Goal: Transaction & Acquisition: Book appointment/travel/reservation

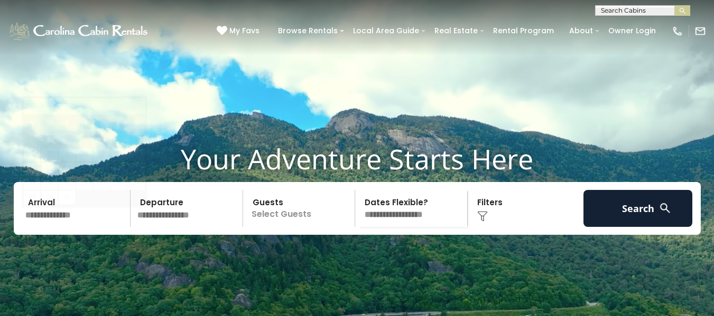
click at [70, 227] on input "text" at bounding box center [76, 208] width 109 height 37
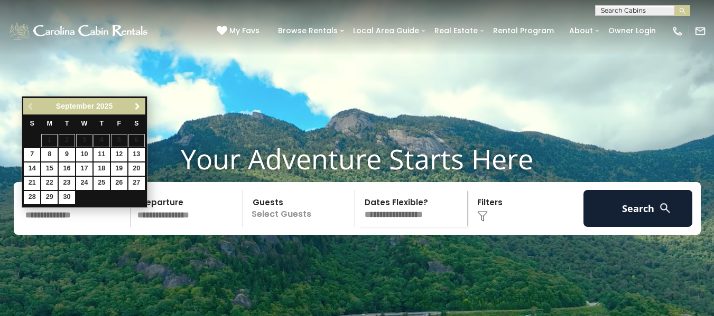
click at [139, 101] on link "Next" at bounding box center [137, 106] width 13 height 13
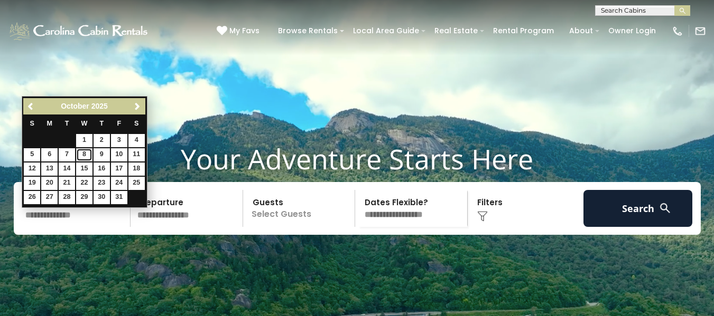
click at [86, 156] on link "8" at bounding box center [84, 154] width 16 height 13
type input "*******"
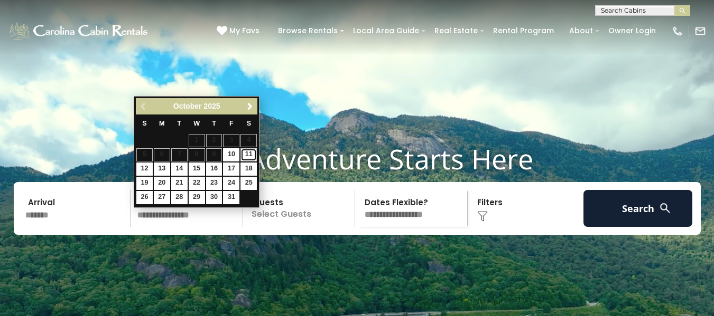
click at [251, 155] on link "11" at bounding box center [248, 154] width 16 height 13
type input "********"
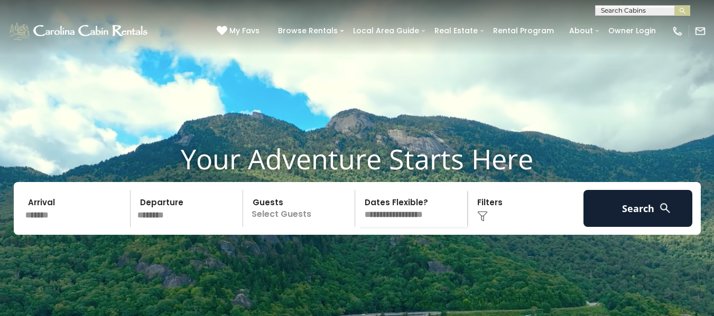
click at [301, 227] on p "Select Guests" at bounding box center [300, 208] width 109 height 37
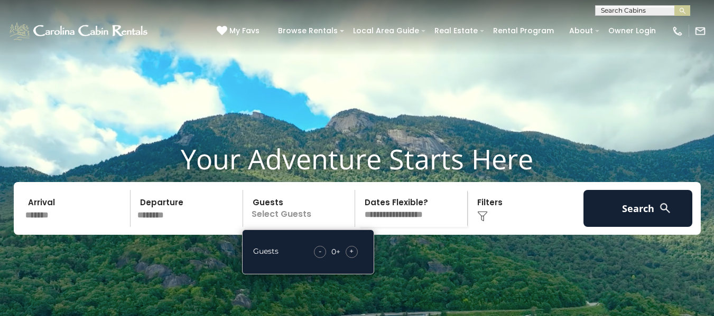
click at [352, 257] on span "+" at bounding box center [351, 251] width 4 height 11
click at [480, 222] on img at bounding box center [482, 216] width 11 height 11
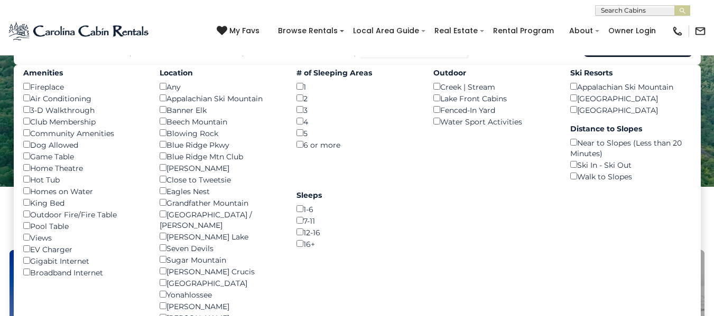
scroll to position [165, 0]
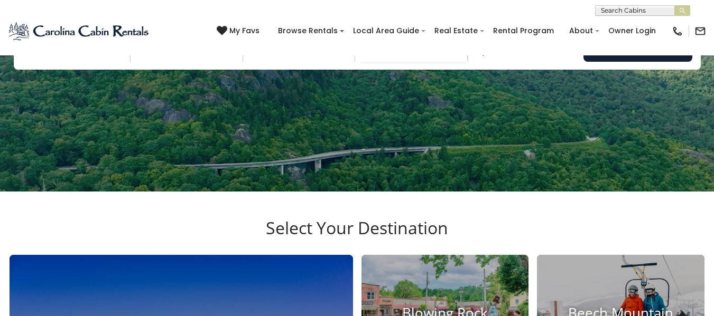
click at [482, 57] on img at bounding box center [482, 51] width 11 height 11
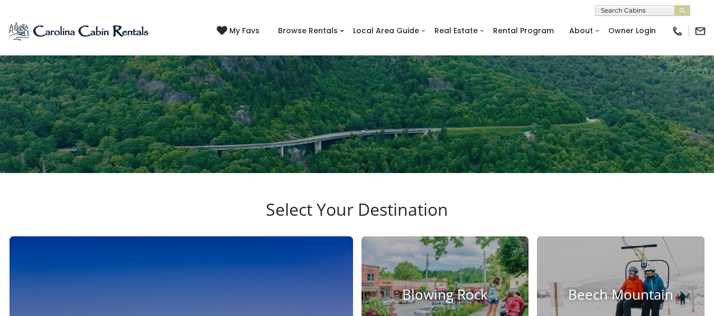
scroll to position [83, 0]
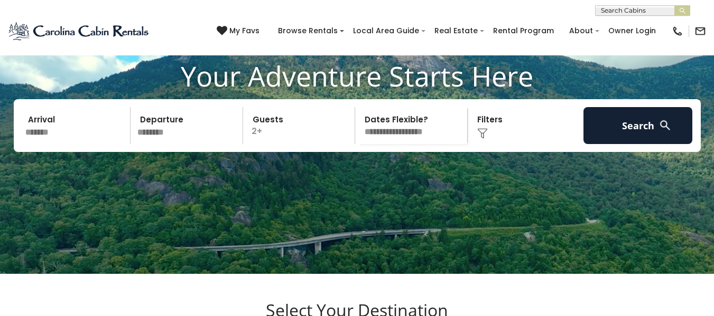
click at [481, 139] on img at bounding box center [482, 133] width 11 height 11
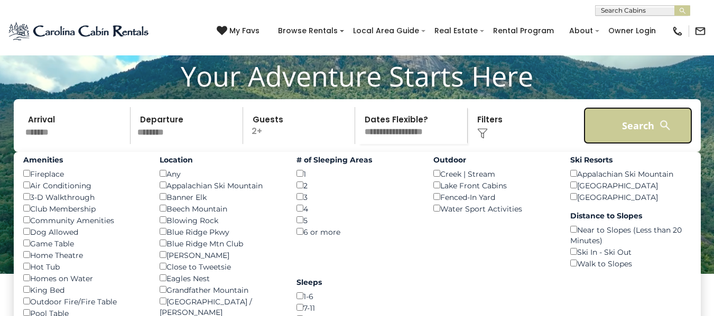
click at [629, 138] on button "Search" at bounding box center [637, 125] width 109 height 37
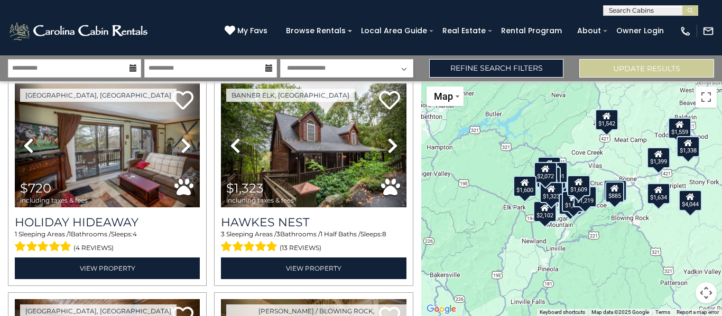
scroll to position [1776, 0]
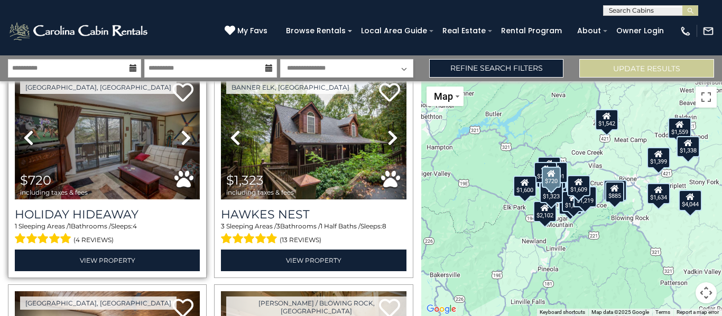
click at [73, 143] on img at bounding box center [107, 138] width 185 height 124
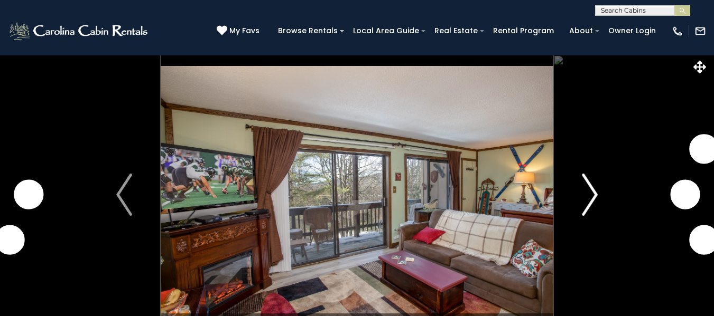
click at [593, 194] on img "Next" at bounding box center [590, 195] width 16 height 42
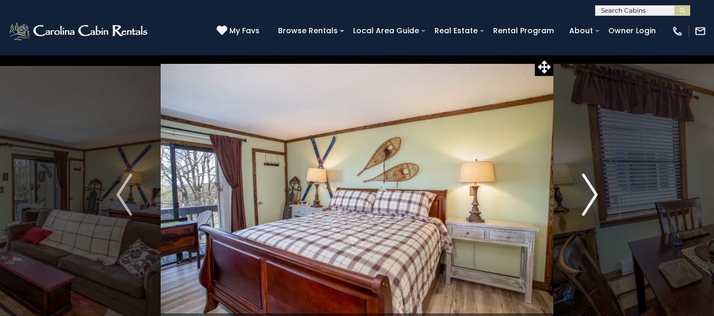
click at [593, 194] on img "Next" at bounding box center [590, 195] width 16 height 42
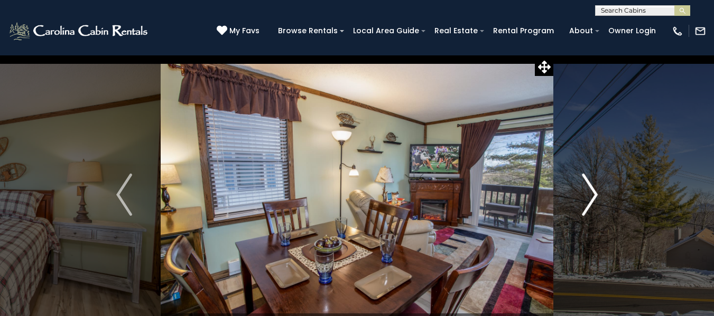
click at [593, 194] on img "Next" at bounding box center [590, 195] width 16 height 42
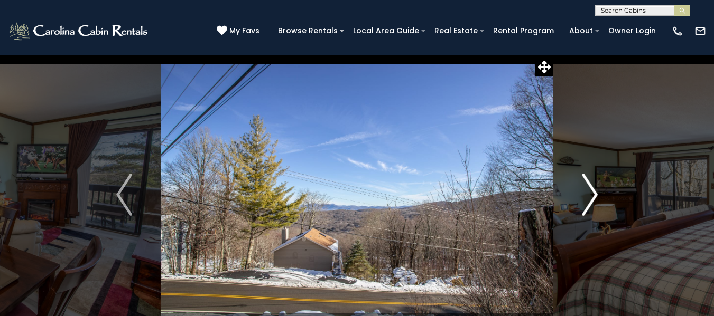
click at [593, 194] on img "Next" at bounding box center [590, 195] width 16 height 42
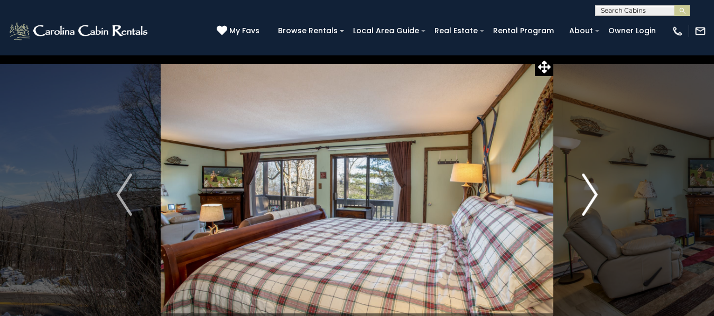
click at [593, 194] on img "Next" at bounding box center [590, 195] width 16 height 42
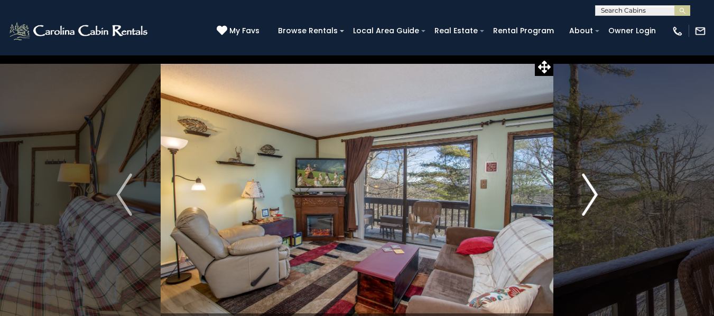
click at [593, 194] on img "Next" at bounding box center [590, 195] width 16 height 42
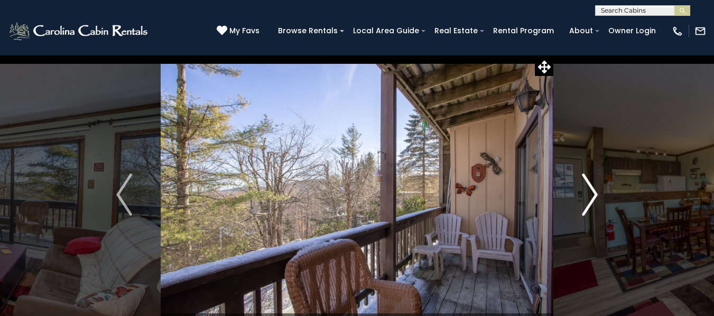
click at [593, 194] on img "Next" at bounding box center [590, 195] width 16 height 42
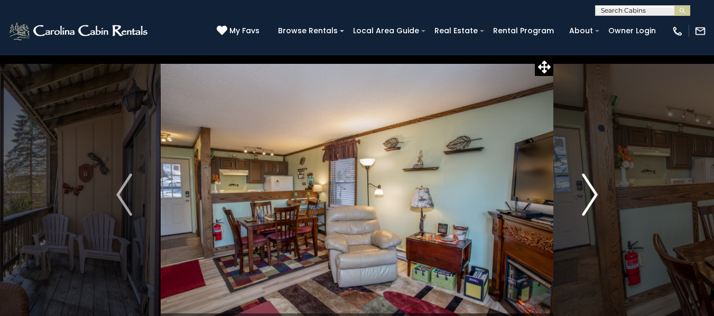
click at [593, 194] on img "Next" at bounding box center [590, 195] width 16 height 42
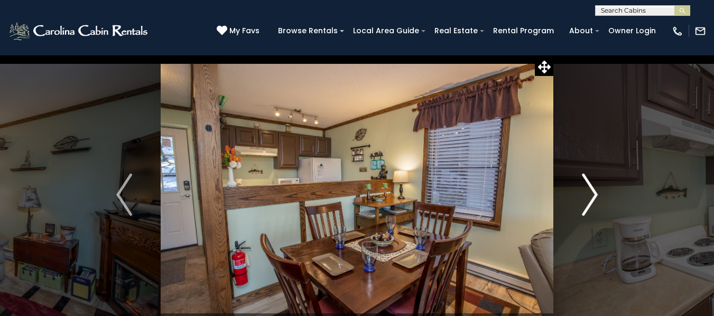
click at [593, 194] on img "Next" at bounding box center [590, 195] width 16 height 42
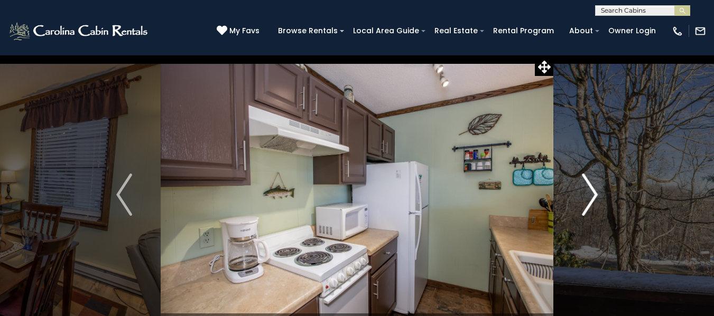
click at [592, 194] on img "Next" at bounding box center [590, 195] width 16 height 42
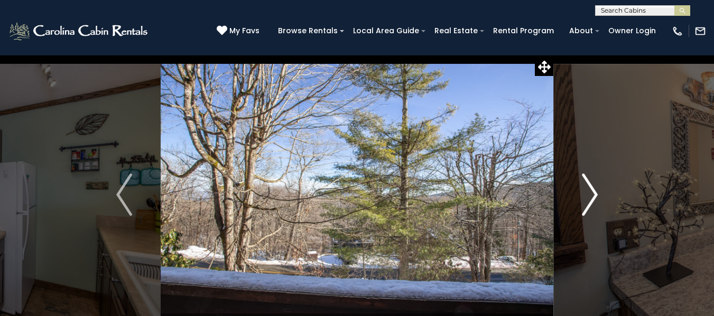
click at [592, 194] on img "Next" at bounding box center [590, 195] width 16 height 42
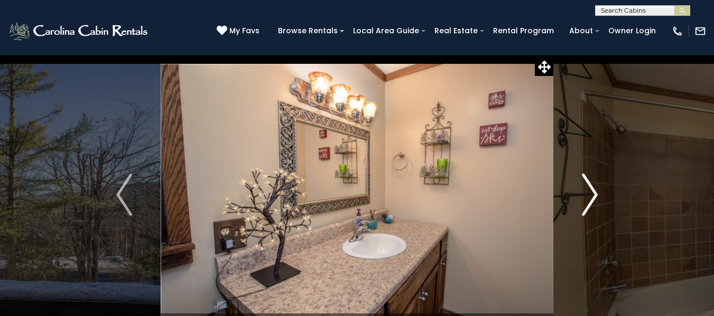
click at [592, 194] on img "Next" at bounding box center [590, 195] width 16 height 42
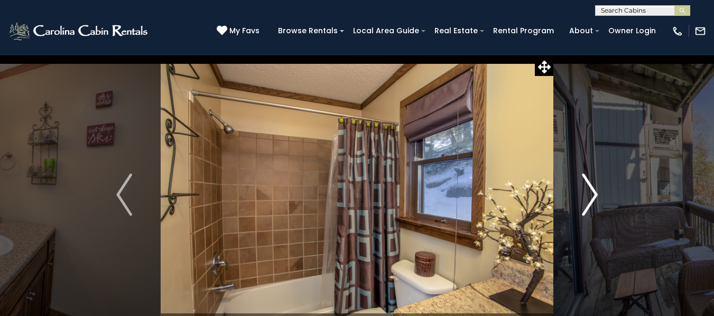
click at [592, 194] on img "Next" at bounding box center [590, 195] width 16 height 42
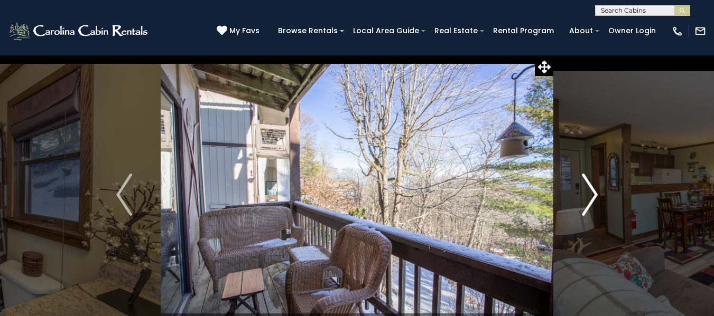
click at [592, 194] on img "Next" at bounding box center [590, 195] width 16 height 42
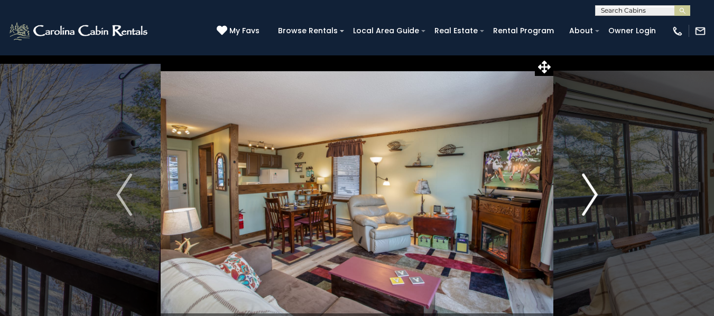
click at [592, 194] on img "Next" at bounding box center [590, 195] width 16 height 42
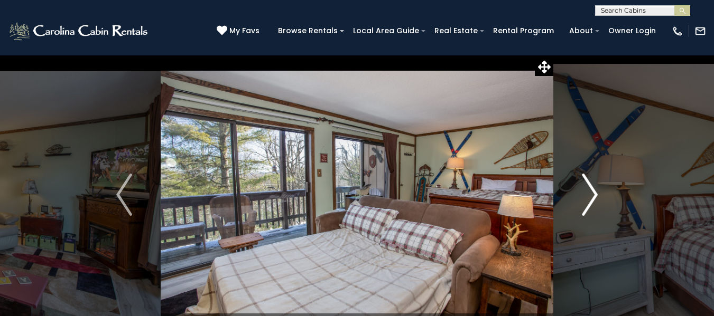
click at [592, 194] on img "Next" at bounding box center [590, 195] width 16 height 42
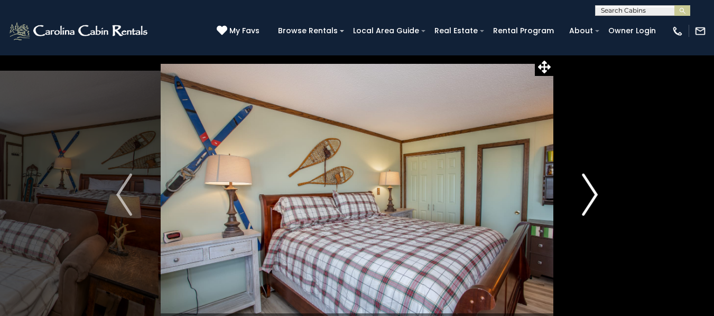
click at [592, 194] on img "Next" at bounding box center [590, 195] width 16 height 42
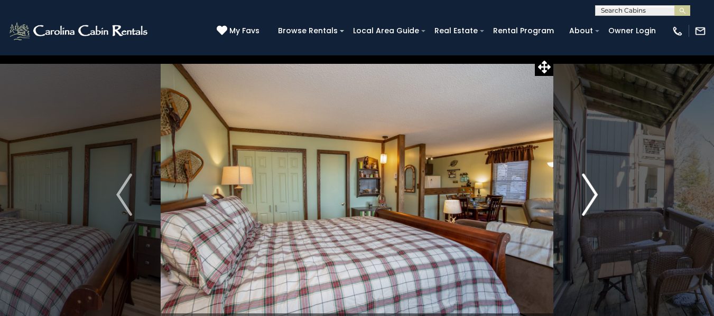
click at [592, 194] on img "Next" at bounding box center [590, 195] width 16 height 42
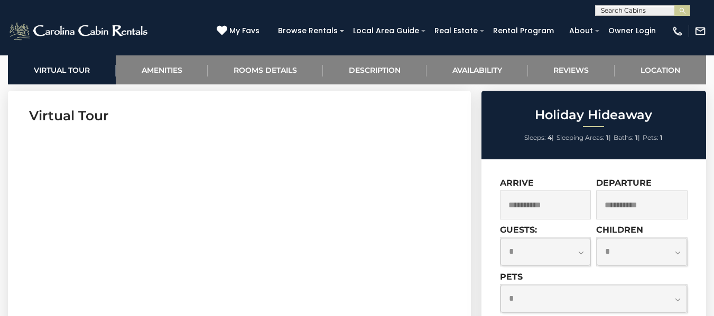
scroll to position [416, 0]
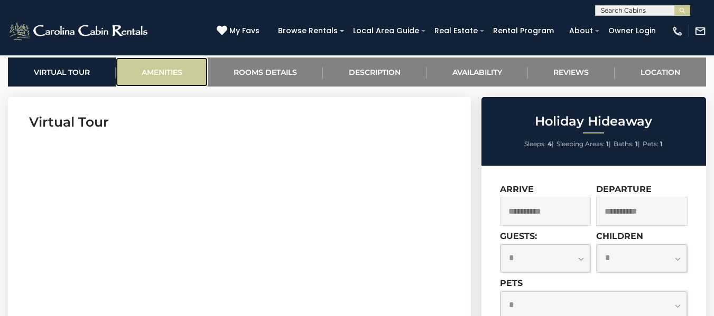
click at [156, 73] on link "Amenities" at bounding box center [162, 72] width 92 height 29
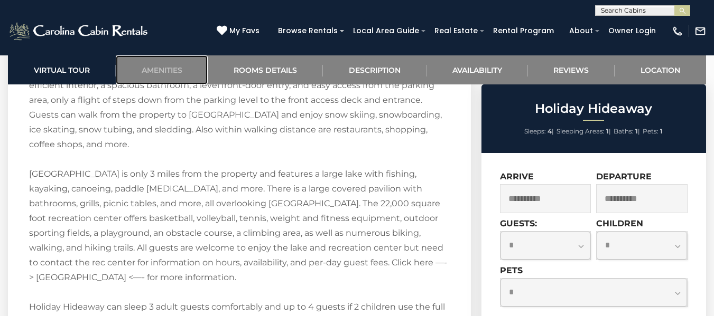
scroll to position [1666, 0]
